Goal: Check status: Check status

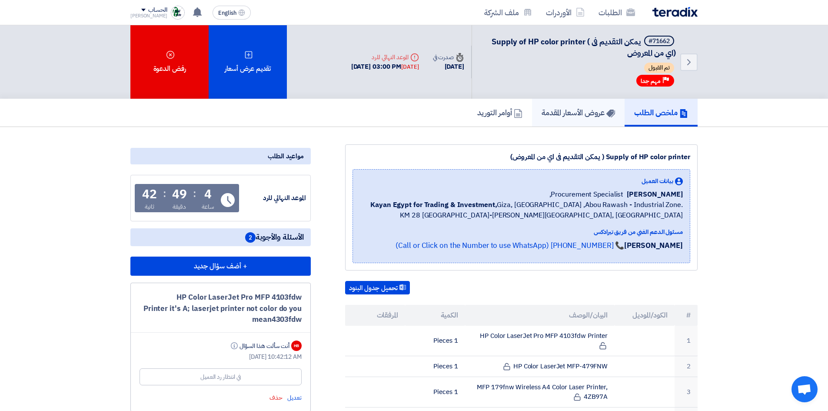
click at [551, 108] on h5 "عروض الأسعار المقدمة" at bounding box center [578, 112] width 73 height 10
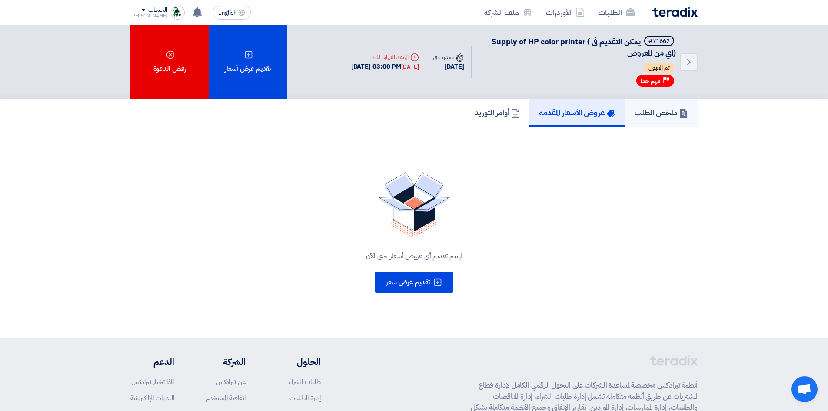
click at [657, 117] on h5 "ملخص الطلب" at bounding box center [661, 112] width 53 height 10
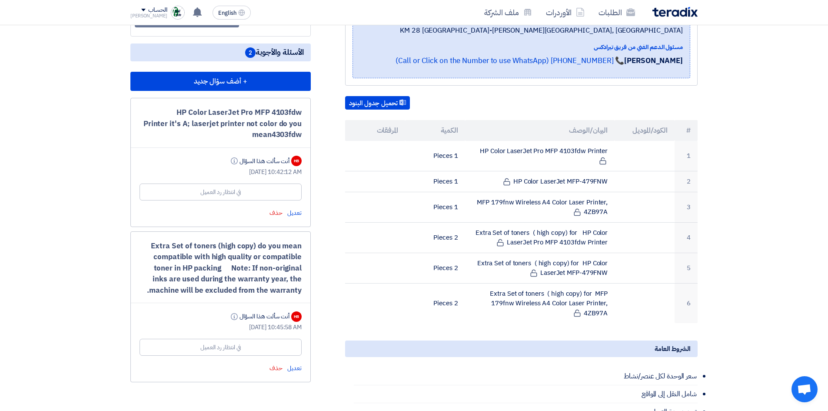
scroll to position [261, 0]
